Goal: Information Seeking & Learning: Learn about a topic

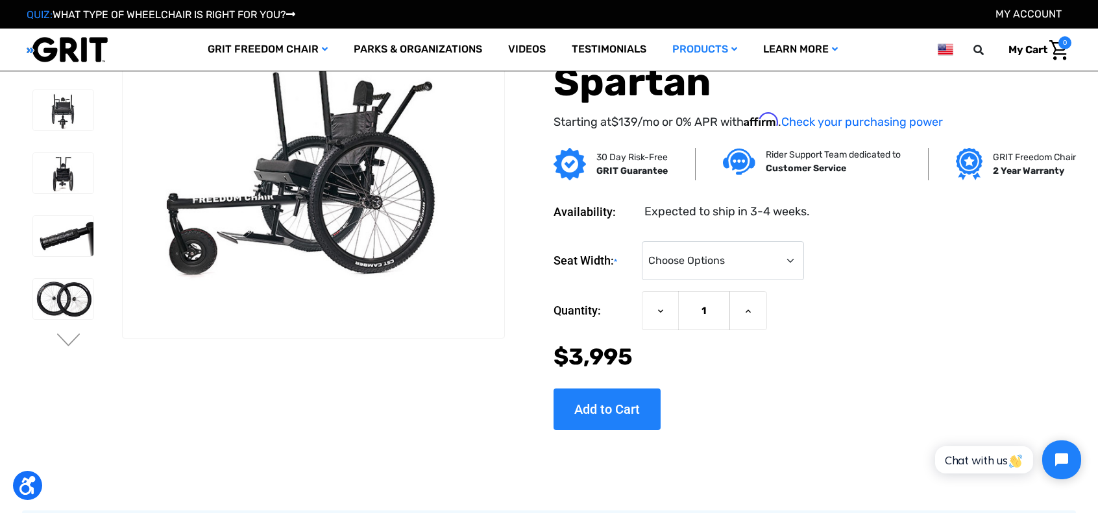
scroll to position [49, 0]
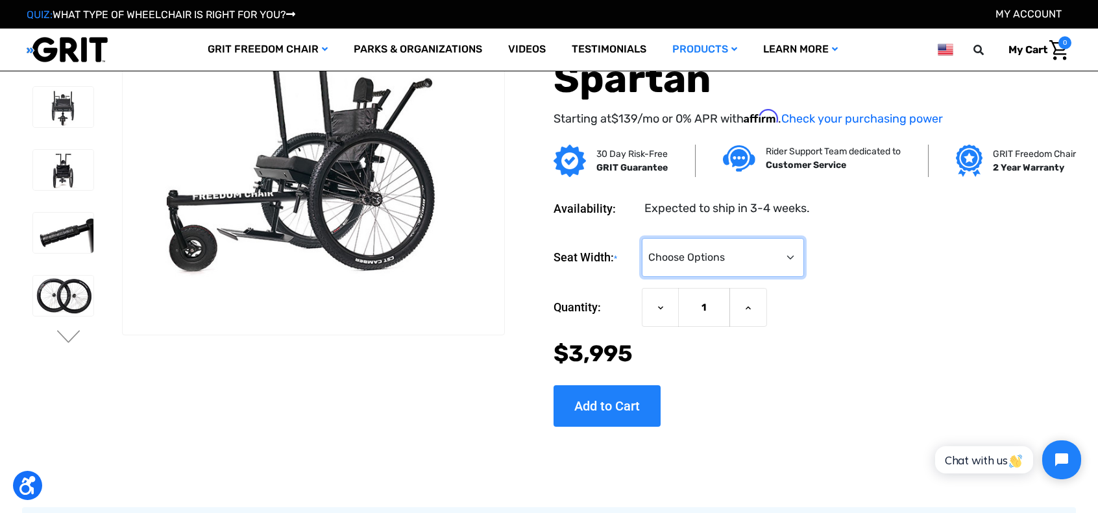
click at [779, 259] on select "Choose Options 16" 18" 20"" at bounding box center [723, 257] width 162 height 39
select select "324"
click at [642, 238] on select "Choose Options 16" 18" 20"" at bounding box center [723, 257] width 162 height 39
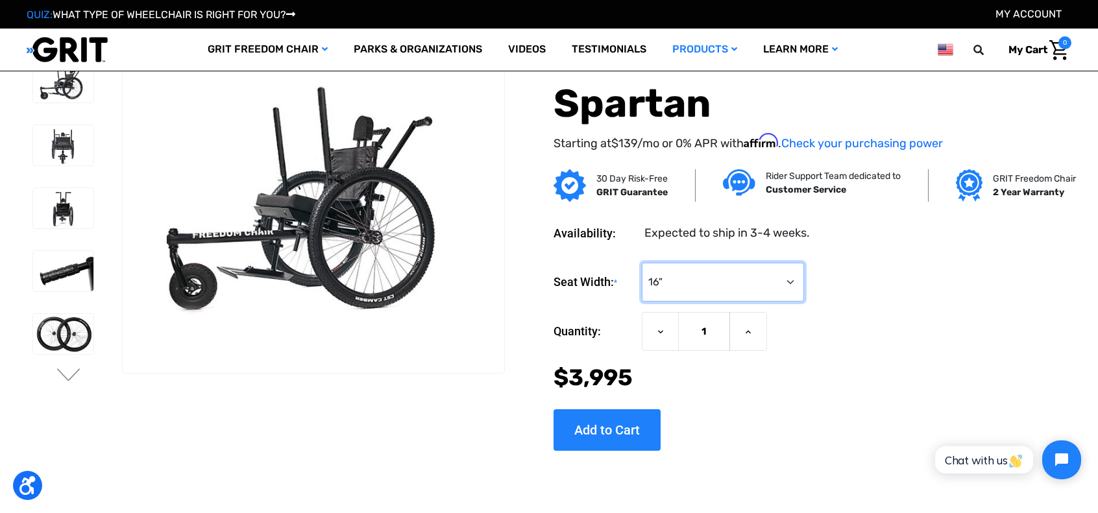
scroll to position [0, 0]
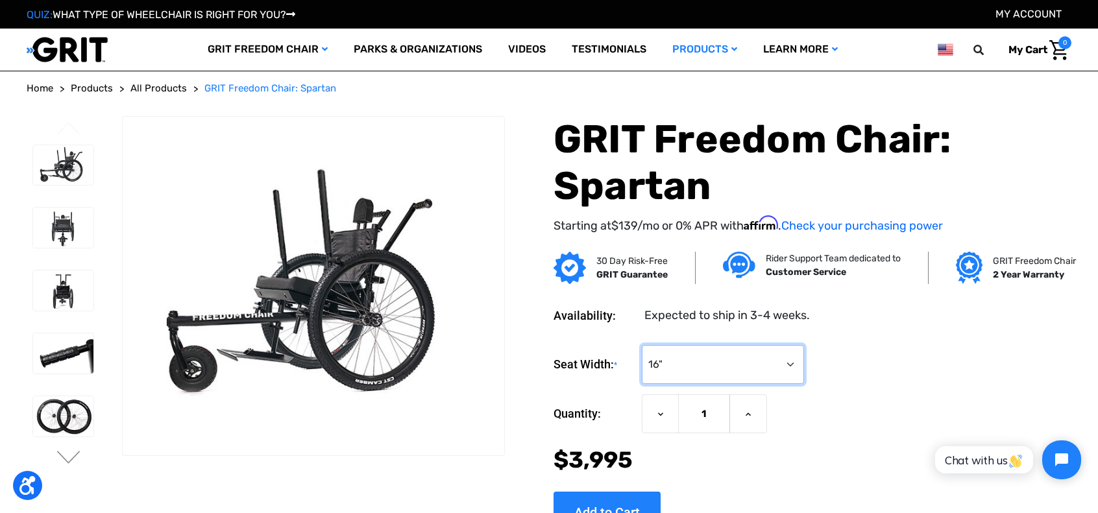
drag, startPoint x: 763, startPoint y: 352, endPoint x: 769, endPoint y: 358, distance: 8.3
click at [769, 358] on select "Choose Options 16" 18" 20"" at bounding box center [723, 364] width 162 height 39
click at [642, 345] on select "Choose Options 16" 18" 20"" at bounding box center [723, 364] width 162 height 39
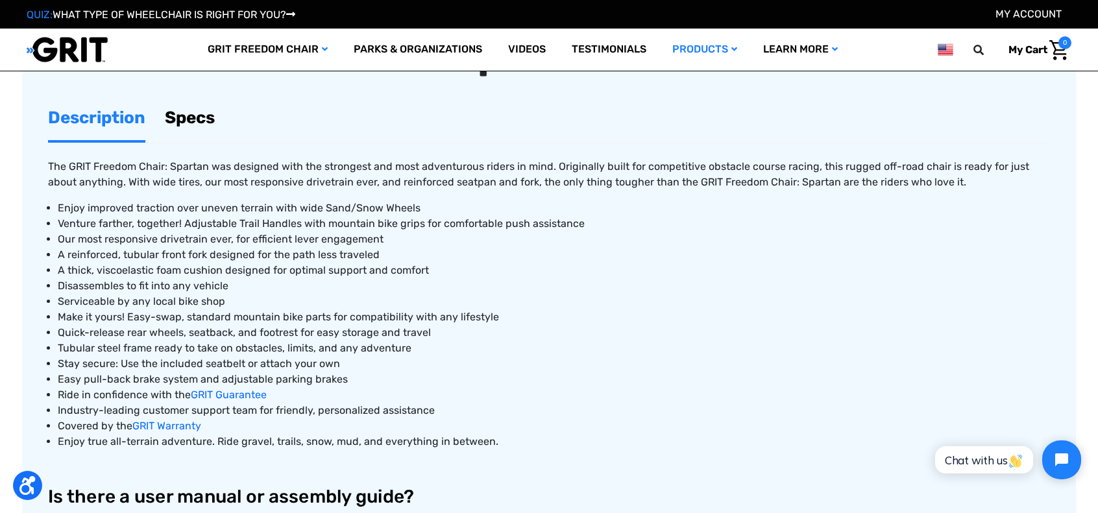
scroll to position [527, 0]
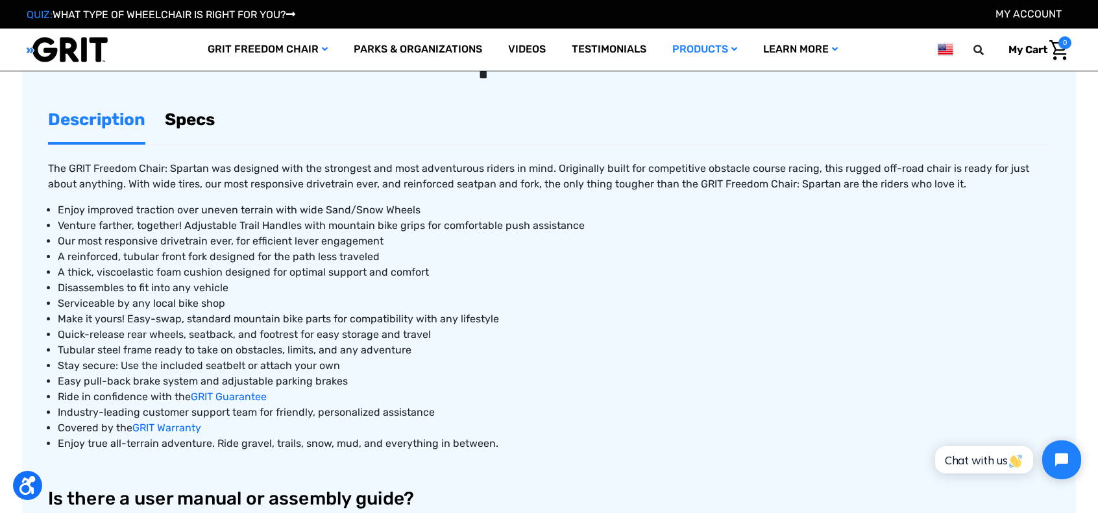
click at [198, 122] on link "Specs" at bounding box center [190, 119] width 50 height 45
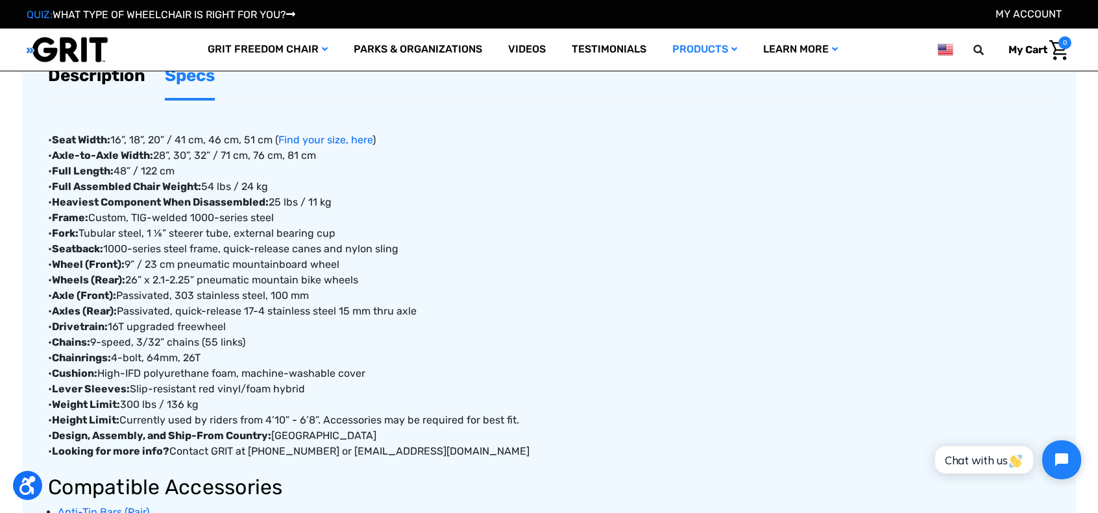
scroll to position [572, 0]
click at [333, 134] on link "Find your size, here" at bounding box center [325, 139] width 94 height 12
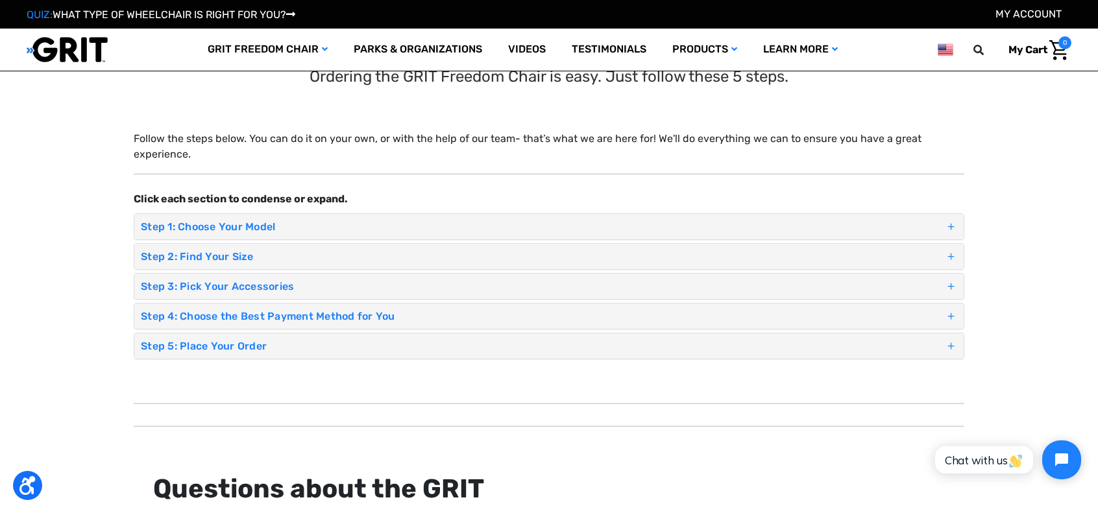
scroll to position [1, 0]
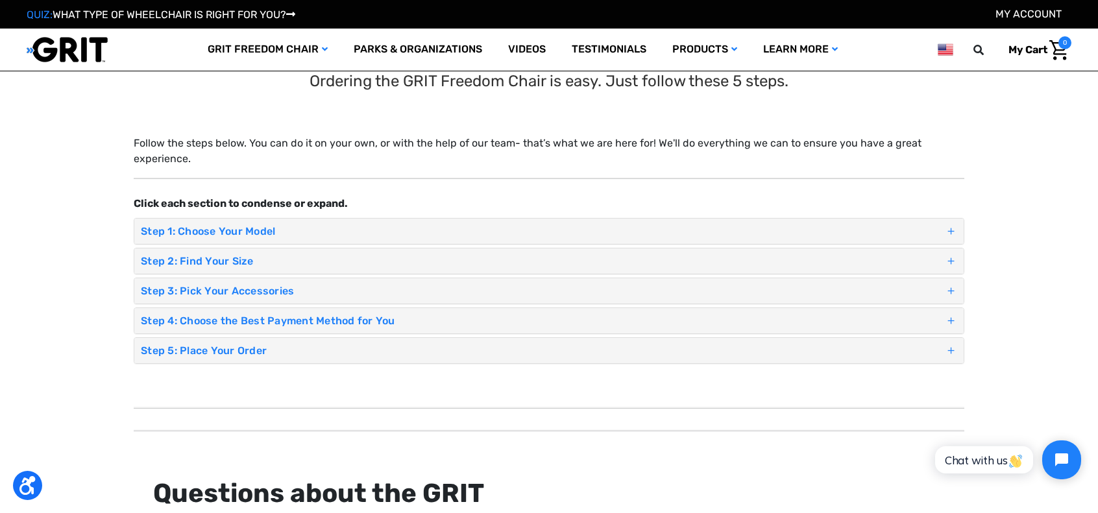
click at [388, 232] on h4 "Step 1: Choose Your Model" at bounding box center [543, 231] width 804 height 12
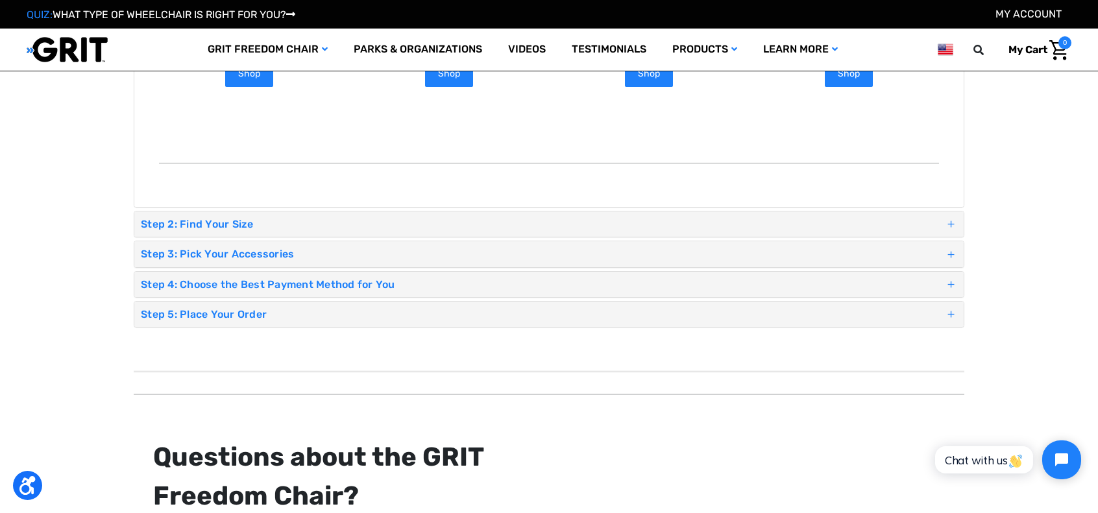
scroll to position [561, 0]
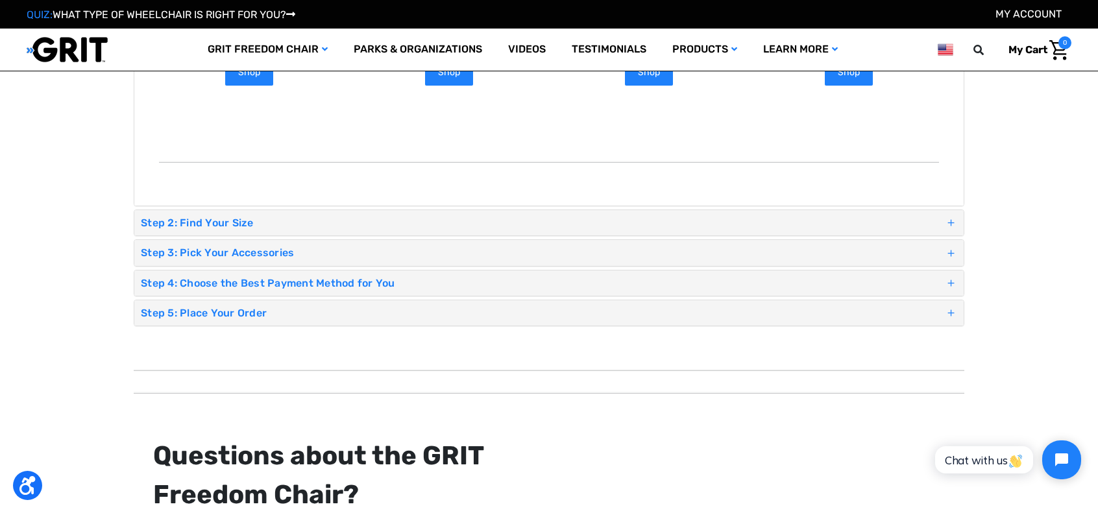
click at [399, 220] on h4 "Step 2: Find Your Size" at bounding box center [543, 223] width 804 height 12
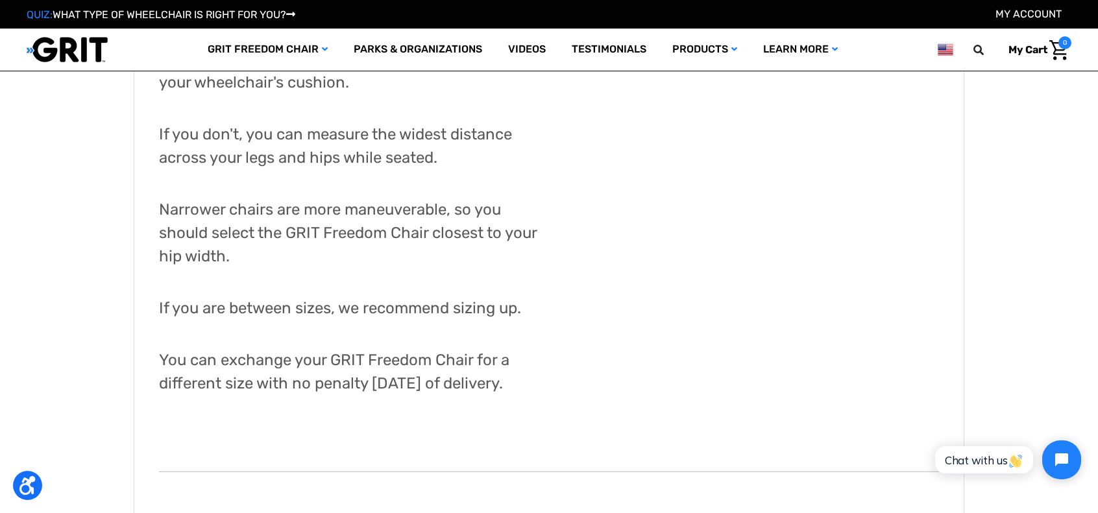
scroll to position [633, 0]
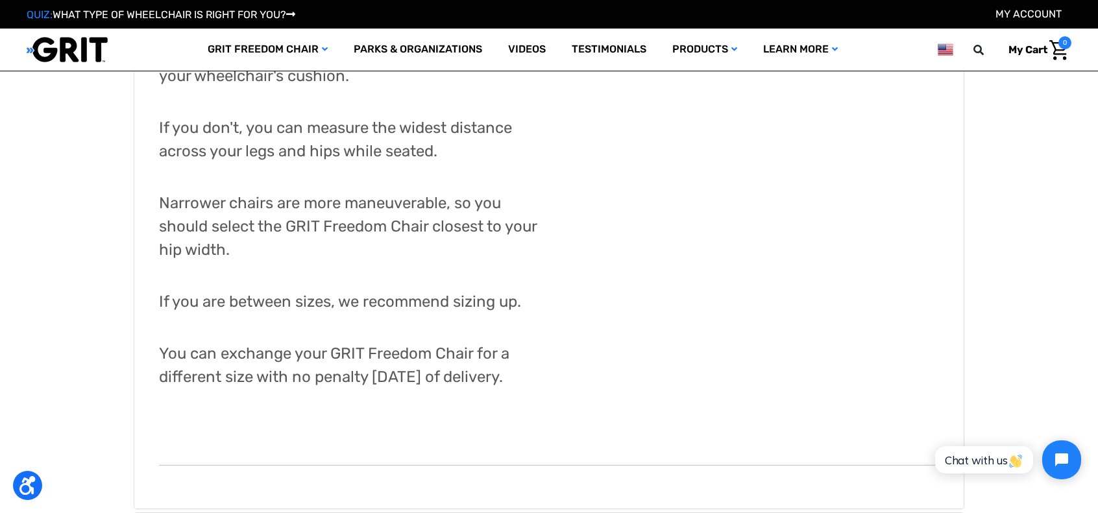
click at [364, 439] on div at bounding box center [549, 421] width 780 height 65
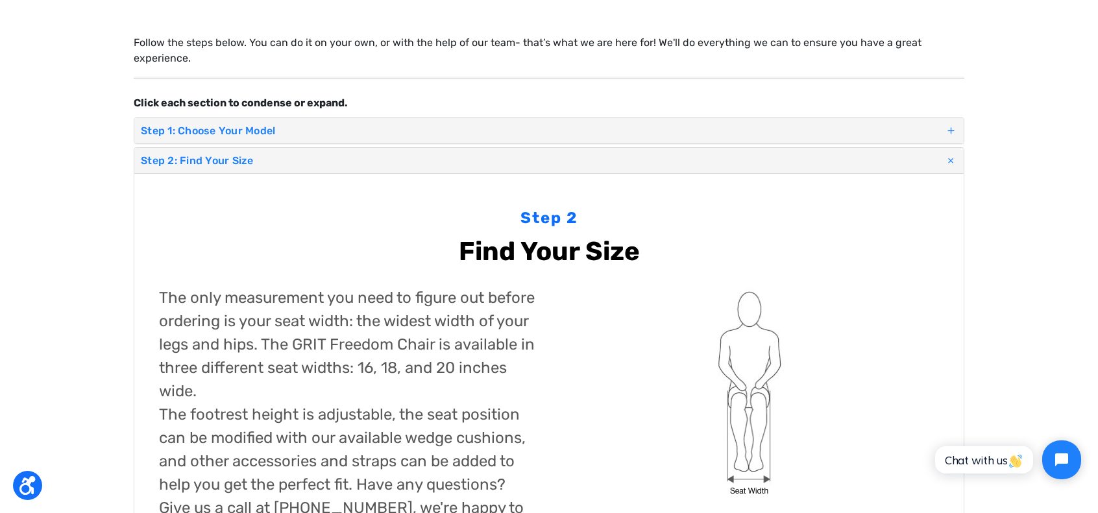
scroll to position [0, 0]
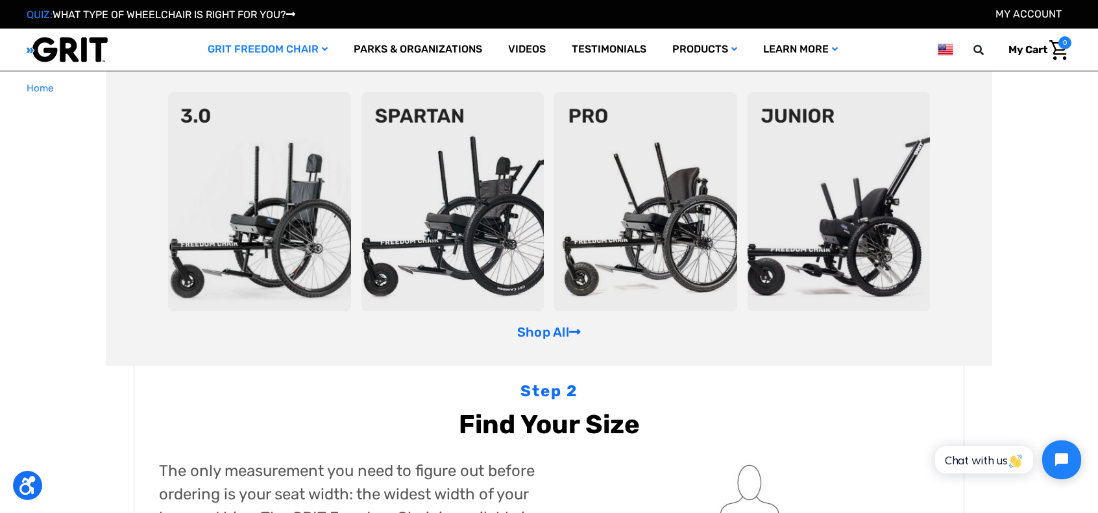
click at [463, 189] on img at bounding box center [453, 201] width 183 height 219
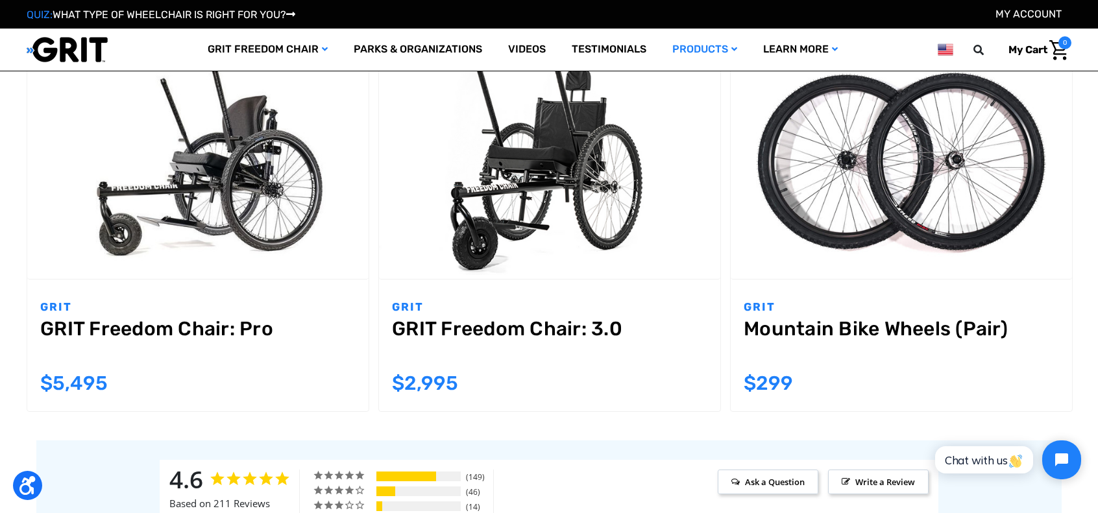
scroll to position [1400, 0]
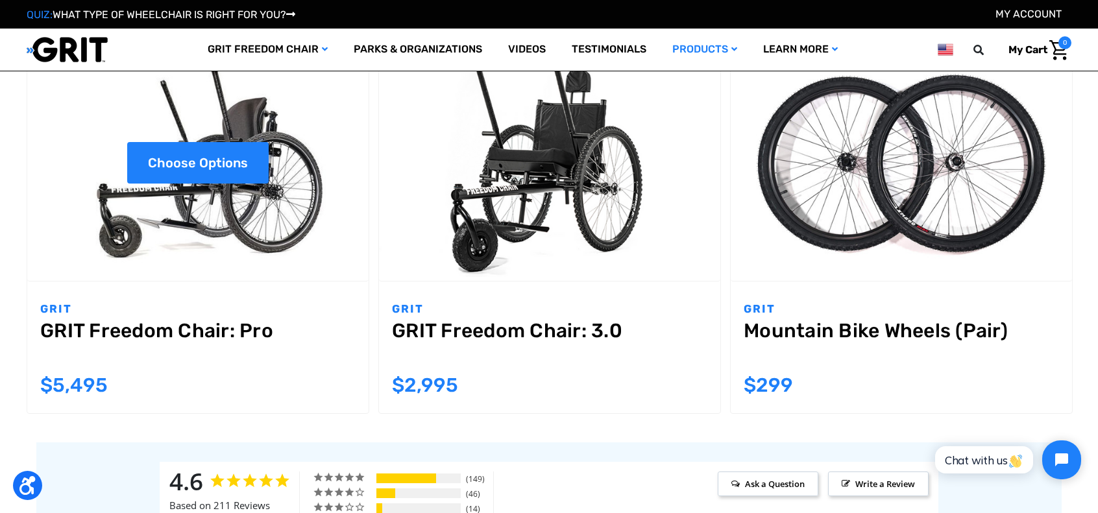
click at [173, 162] on link "Choose Options" at bounding box center [198, 163] width 142 height 42
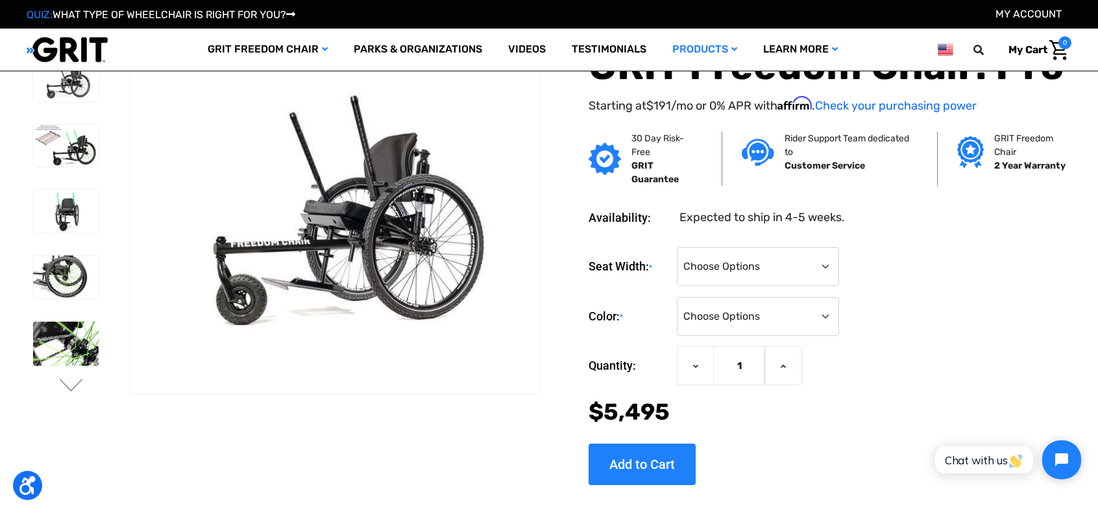
scroll to position [13, 0]
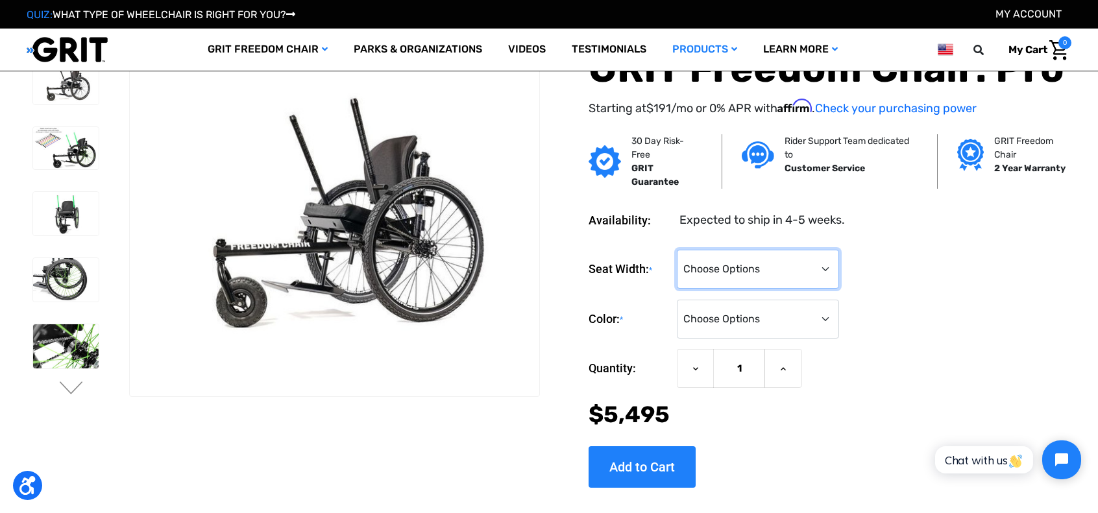
click at [741, 284] on select "Choose Options 16" 18" 20"" at bounding box center [758, 269] width 162 height 39
select select "324"
click at [677, 250] on select "Choose Options 16" 18" 20"" at bounding box center [758, 269] width 162 height 39
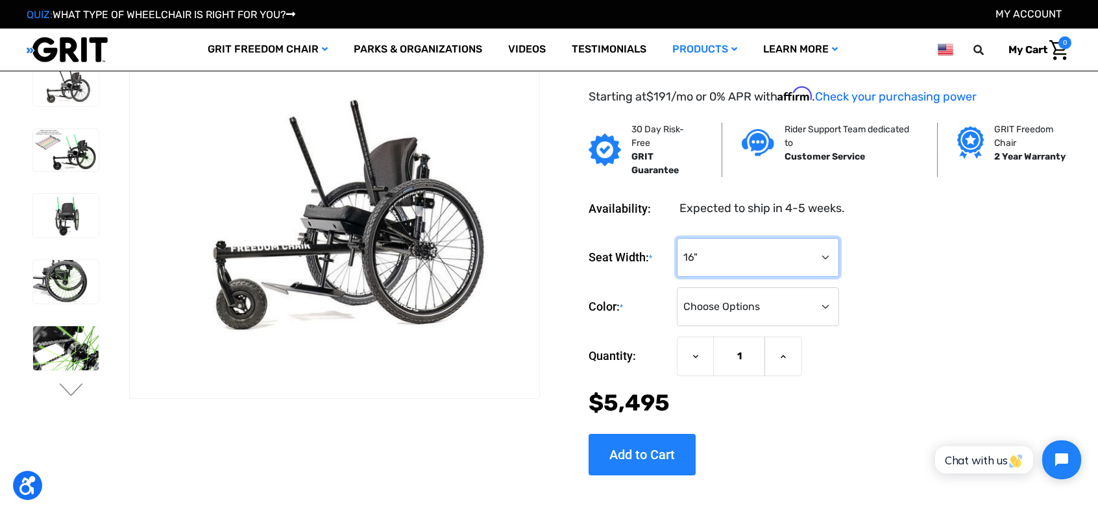
scroll to position [10, 0]
